Goal: Information Seeking & Learning: Learn about a topic

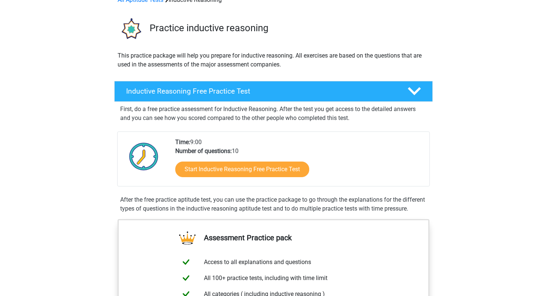
scroll to position [44, 0]
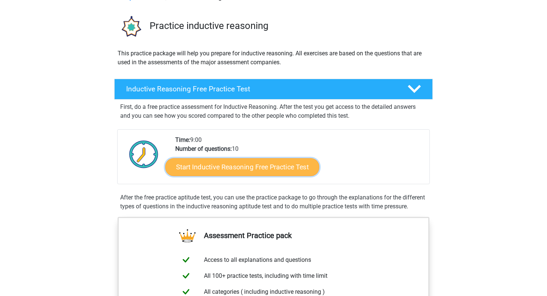
click at [243, 167] on link "Start Inductive Reasoning Free Practice Test" at bounding box center [242, 167] width 154 height 18
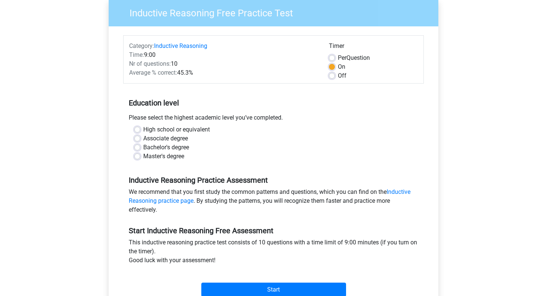
scroll to position [68, 0]
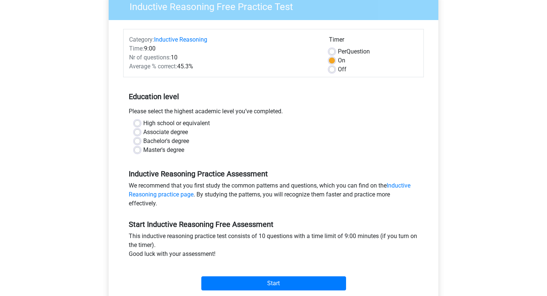
click at [179, 125] on label "High school or equivalent" at bounding box center [176, 123] width 67 height 9
click at [140, 125] on input "High school or equivalent" at bounding box center [137, 122] width 6 height 7
radio input "true"
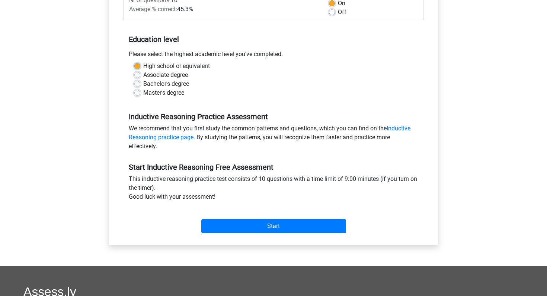
scroll to position [125, 0]
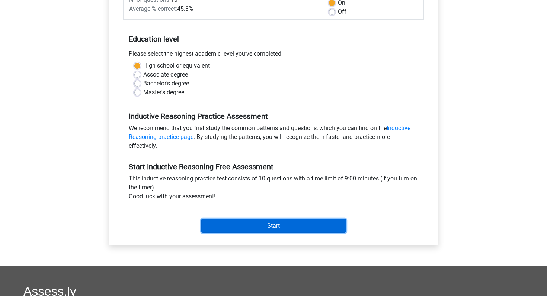
click at [244, 226] on input "Start" at bounding box center [273, 226] width 145 height 14
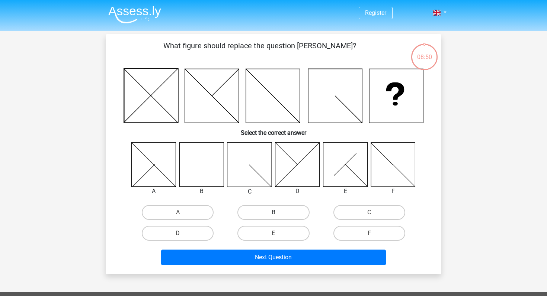
click at [281, 212] on label "B" at bounding box center [273, 212] width 72 height 15
click at [278, 213] on input "B" at bounding box center [275, 215] width 5 height 5
radio input "true"
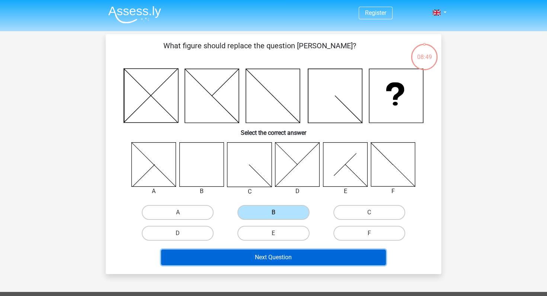
click at [294, 259] on button "Next Question" at bounding box center [273, 258] width 225 height 16
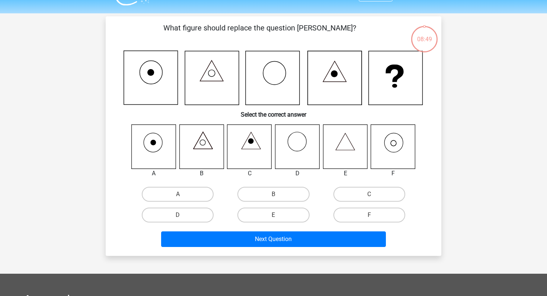
scroll to position [34, 0]
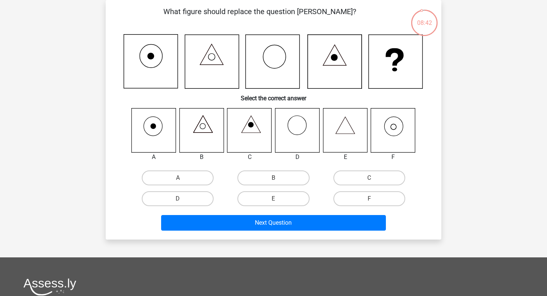
click at [382, 126] on icon at bounding box center [393, 130] width 44 height 44
click at [391, 128] on icon at bounding box center [394, 127] width 6 height 6
click at [346, 204] on label "F" at bounding box center [369, 199] width 72 height 15
click at [369, 204] on input "F" at bounding box center [371, 201] width 5 height 5
radio input "true"
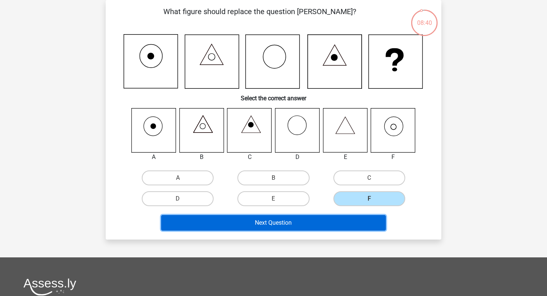
click at [318, 221] on button "Next Question" at bounding box center [273, 223] width 225 height 16
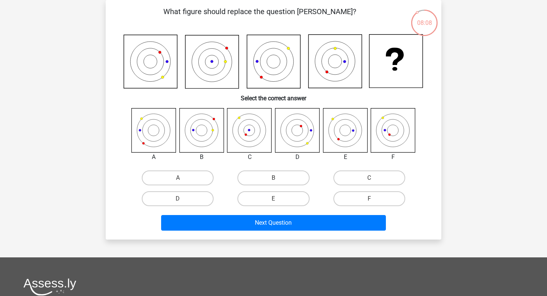
click at [394, 134] on icon at bounding box center [393, 130] width 44 height 44
click at [364, 194] on label "F" at bounding box center [369, 199] width 72 height 15
click at [369, 199] on input "F" at bounding box center [371, 201] width 5 height 5
radio input "true"
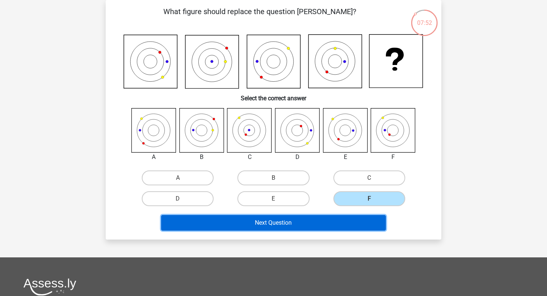
click at [341, 220] on button "Next Question" at bounding box center [273, 223] width 225 height 16
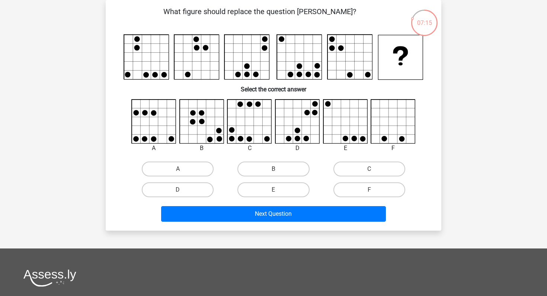
click at [266, 117] on icon at bounding box center [250, 122] width 44 height 44
click at [273, 163] on label "B" at bounding box center [273, 169] width 72 height 15
click at [273, 169] on input "B" at bounding box center [275, 171] width 5 height 5
radio input "true"
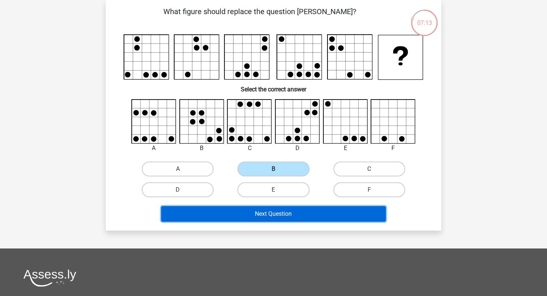
click at [281, 212] on button "Next Question" at bounding box center [273, 214] width 225 height 16
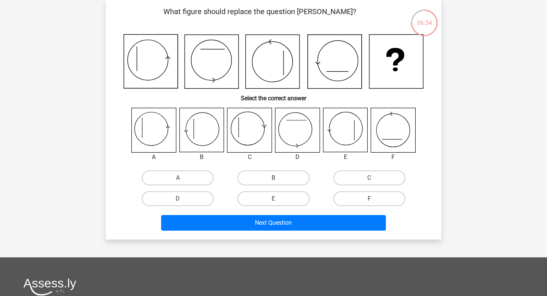
click at [145, 135] on icon at bounding box center [154, 130] width 44 height 44
click at [170, 178] on label "A" at bounding box center [178, 178] width 72 height 15
click at [178, 178] on input "A" at bounding box center [180, 180] width 5 height 5
radio input "true"
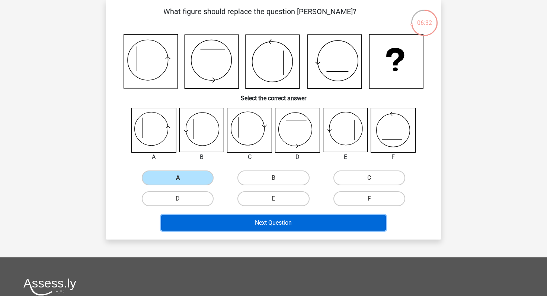
click at [227, 229] on button "Next Question" at bounding box center [273, 223] width 225 height 16
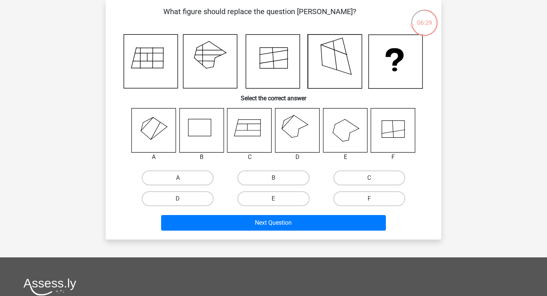
scroll to position [39, 0]
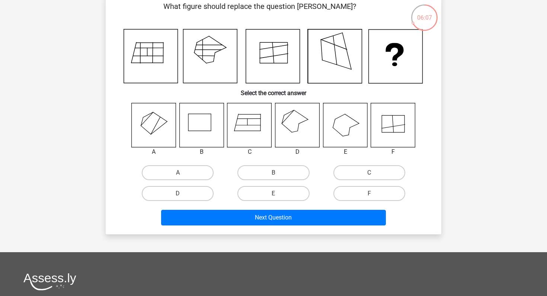
click at [339, 122] on icon at bounding box center [345, 125] width 44 height 44
click at [218, 119] on icon at bounding box center [201, 125] width 44 height 44
click at [209, 193] on label "D" at bounding box center [178, 193] width 72 height 15
click at [183, 194] on input "D" at bounding box center [180, 196] width 5 height 5
radio input "true"
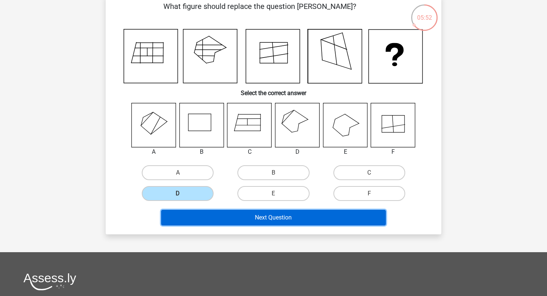
click at [228, 218] on button "Next Question" at bounding box center [273, 218] width 225 height 16
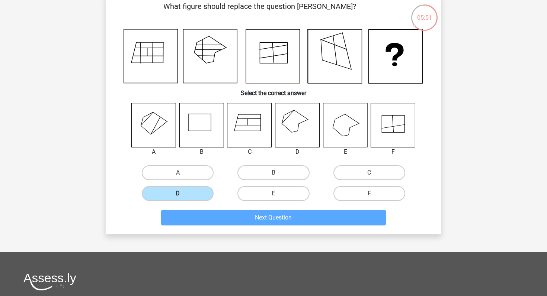
scroll to position [34, 0]
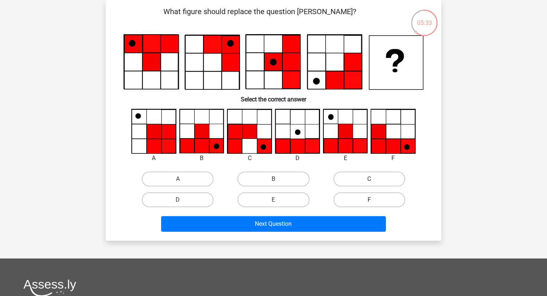
click at [366, 199] on label "F" at bounding box center [369, 200] width 72 height 15
click at [369, 200] on input "F" at bounding box center [371, 202] width 5 height 5
radio input "true"
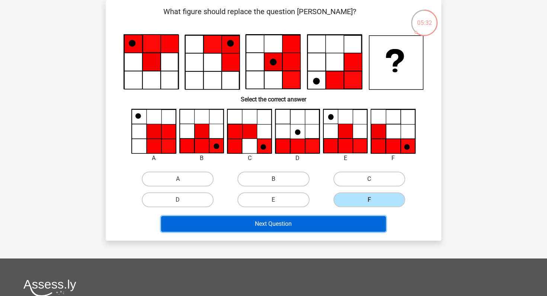
click at [310, 231] on button "Next Question" at bounding box center [273, 225] width 225 height 16
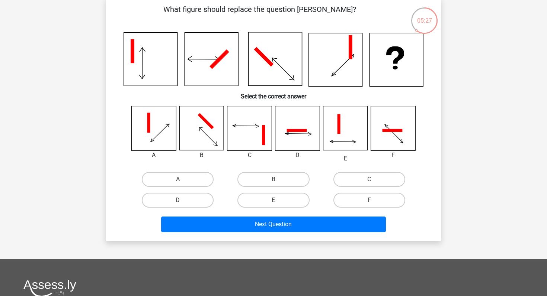
scroll to position [34, 0]
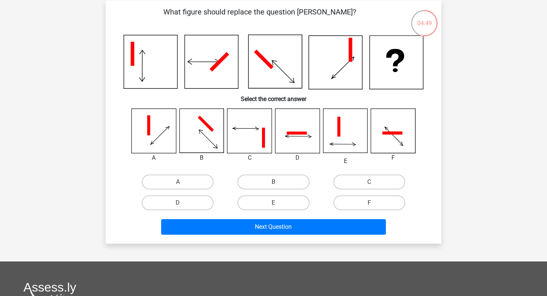
click at [212, 134] on icon at bounding box center [201, 131] width 44 height 44
click at [278, 184] on input "B" at bounding box center [275, 184] width 5 height 5
radio input "true"
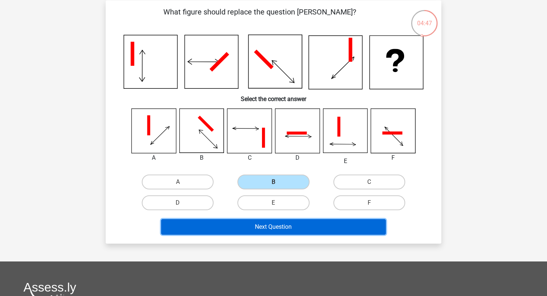
click at [283, 233] on button "Next Question" at bounding box center [273, 227] width 225 height 16
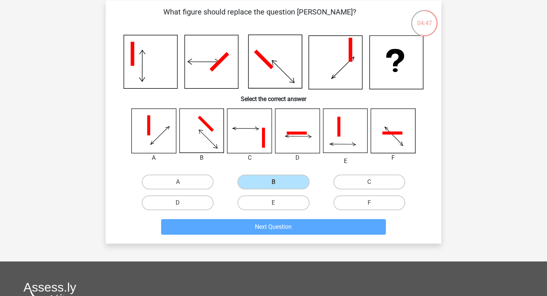
scroll to position [34, 0]
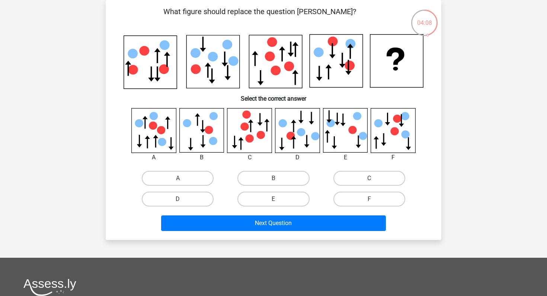
click at [355, 142] on icon at bounding box center [345, 130] width 44 height 44
click at [353, 145] on icon at bounding box center [345, 130] width 44 height 44
click at [291, 194] on label "E" at bounding box center [273, 199] width 72 height 15
click at [278, 199] on input "E" at bounding box center [275, 201] width 5 height 5
radio input "true"
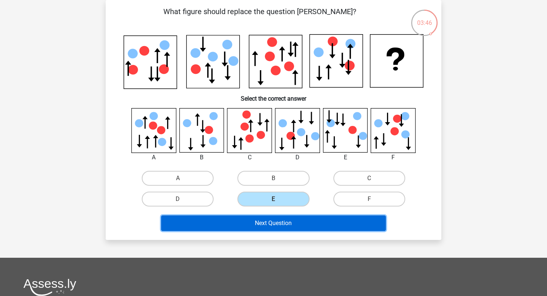
click at [293, 223] on button "Next Question" at bounding box center [273, 224] width 225 height 16
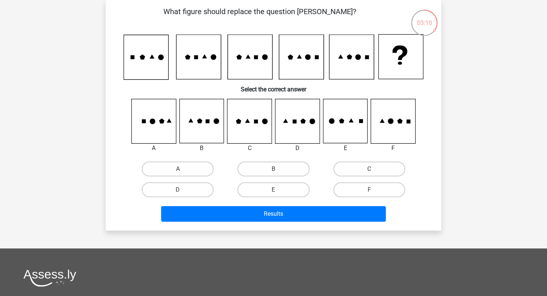
click at [372, 190] on input "F" at bounding box center [371, 192] width 5 height 5
radio input "true"
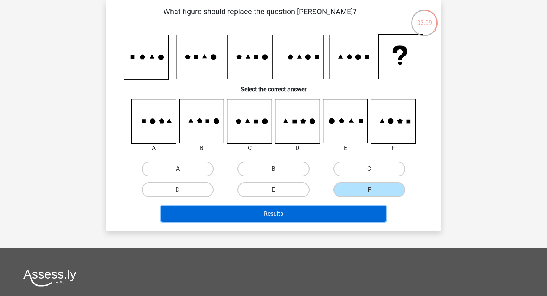
click at [329, 217] on button "Results" at bounding box center [273, 214] width 225 height 16
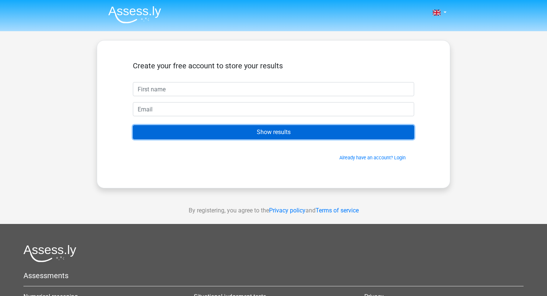
click at [314, 134] on input "Show results" at bounding box center [273, 132] width 281 height 14
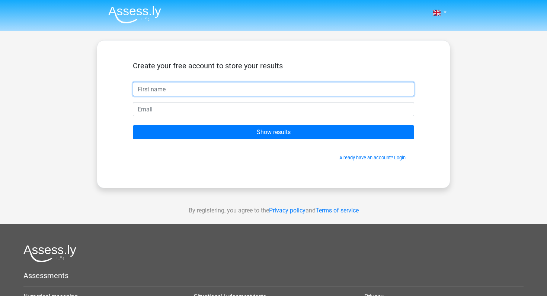
click at [314, 89] on input "text" at bounding box center [273, 89] width 281 height 14
